Goal: Information Seeking & Learning: Learn about a topic

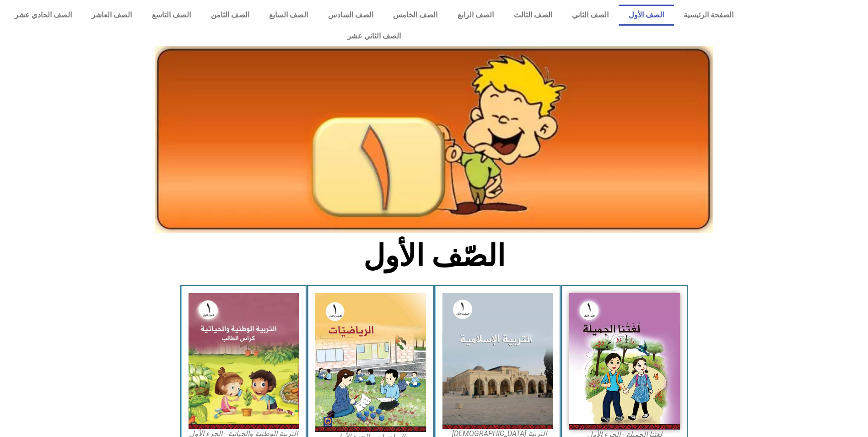
scroll to position [157, 0]
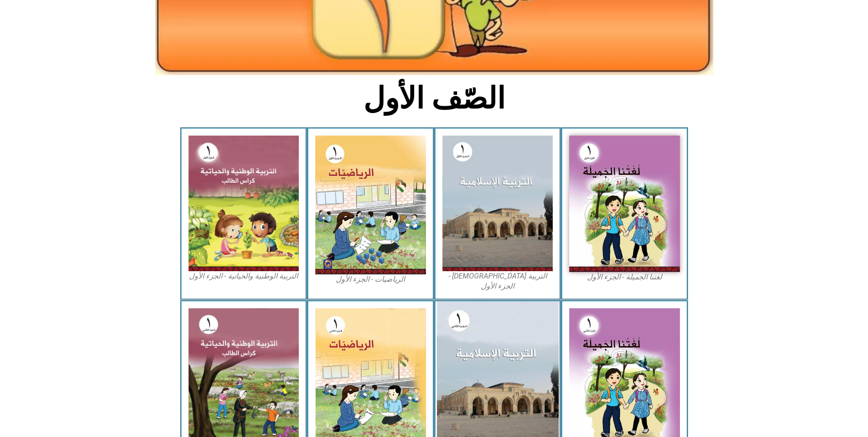
click at [541, 336] on img at bounding box center [498, 377] width 122 height 152
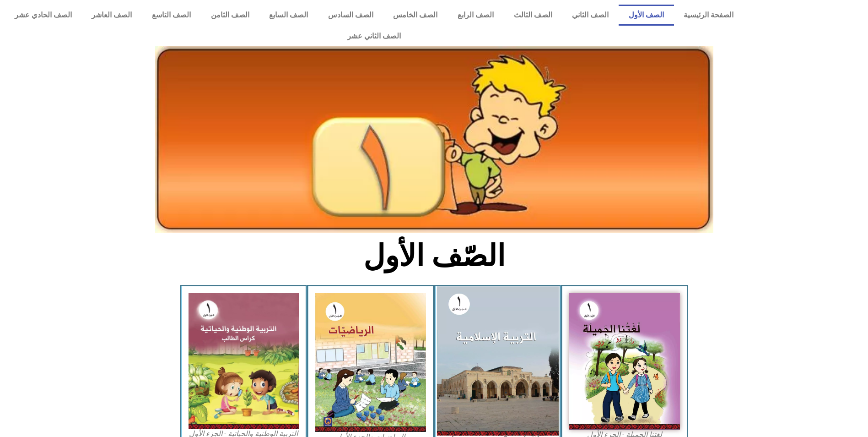
click at [518, 316] on img at bounding box center [498, 360] width 122 height 149
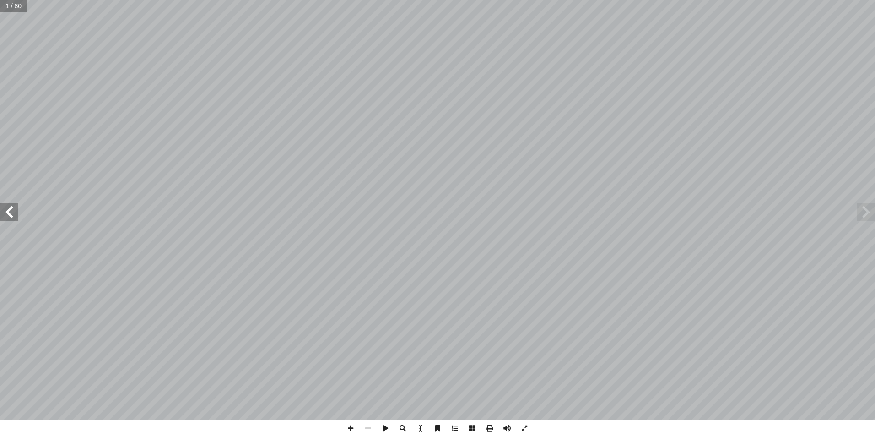
click at [3, 216] on span at bounding box center [9, 212] width 18 height 18
click at [4, 216] on span at bounding box center [9, 212] width 18 height 18
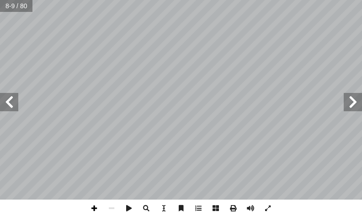
click at [97, 206] on span at bounding box center [94, 208] width 17 height 17
click at [12, 103] on span at bounding box center [9, 102] width 18 height 18
click at [5, 104] on span at bounding box center [9, 102] width 18 height 18
click at [350, 99] on span at bounding box center [353, 102] width 18 height 18
click at [351, 99] on span at bounding box center [353, 102] width 18 height 18
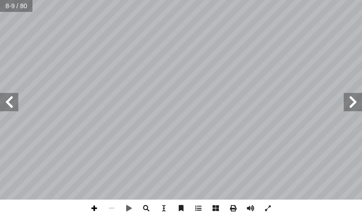
click at [94, 205] on span at bounding box center [94, 208] width 17 height 17
click at [10, 97] on span at bounding box center [9, 102] width 18 height 18
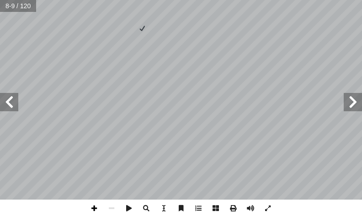
click at [92, 210] on span at bounding box center [94, 208] width 17 height 17
